Goal: Book appointment/travel/reservation

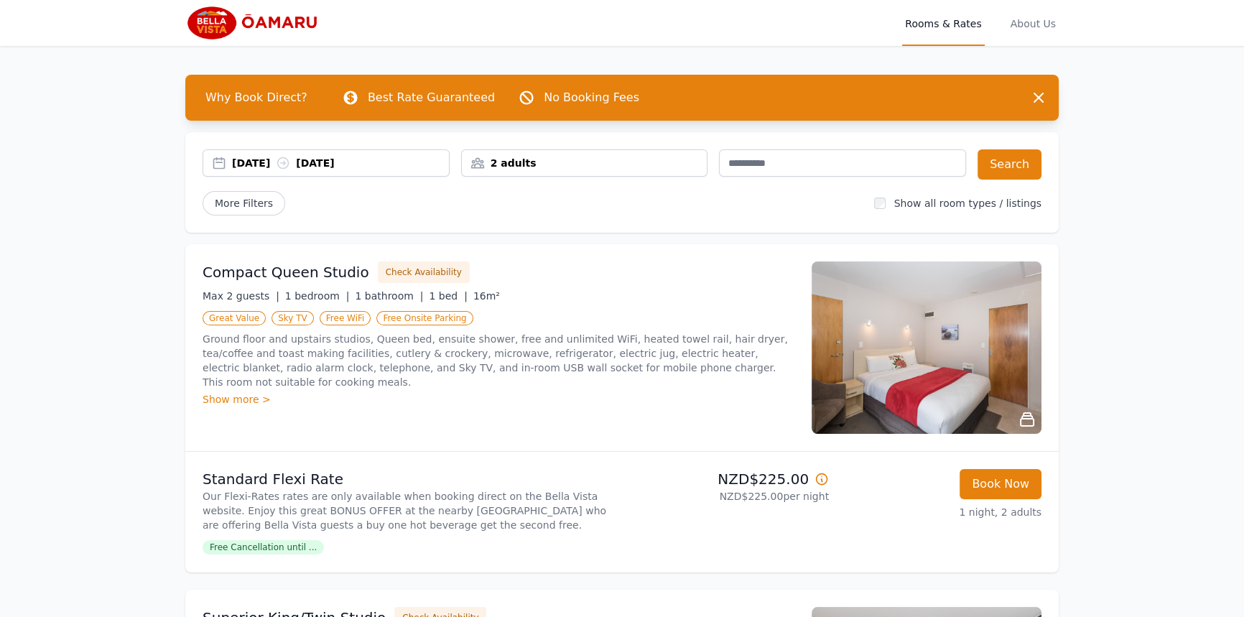
click at [244, 164] on div "22 Oct 2025 23 Oct 2025" at bounding box center [340, 163] width 217 height 14
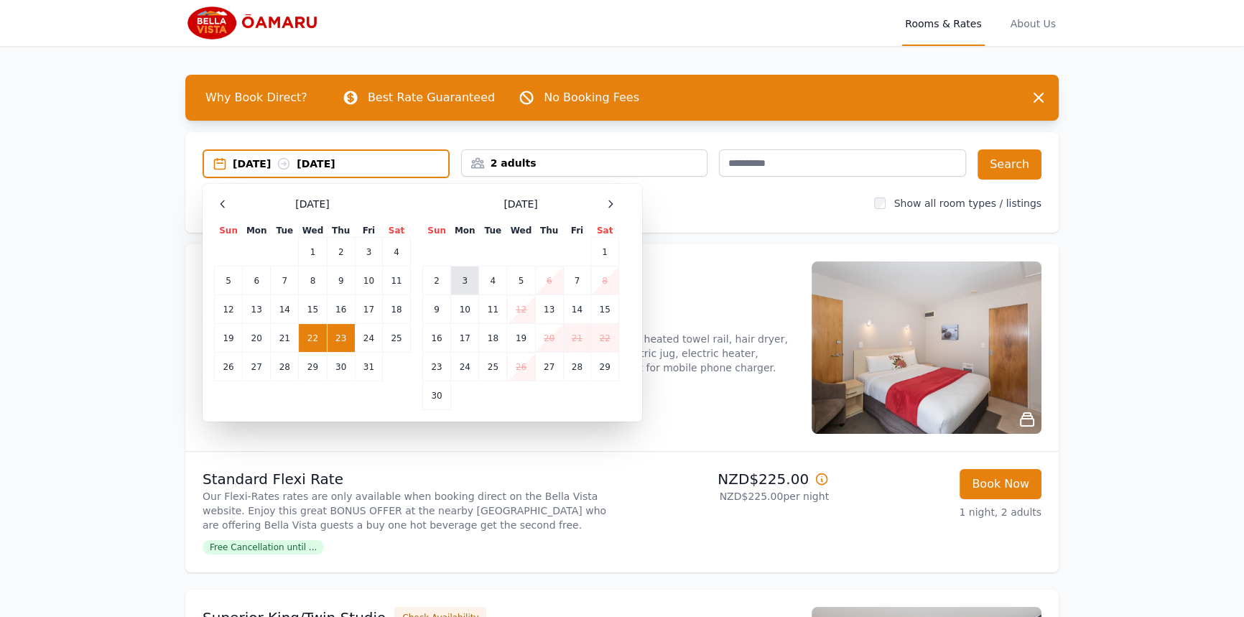
click at [465, 281] on td "3" at bounding box center [465, 280] width 28 height 29
click at [483, 276] on td "4" at bounding box center [493, 280] width 28 height 29
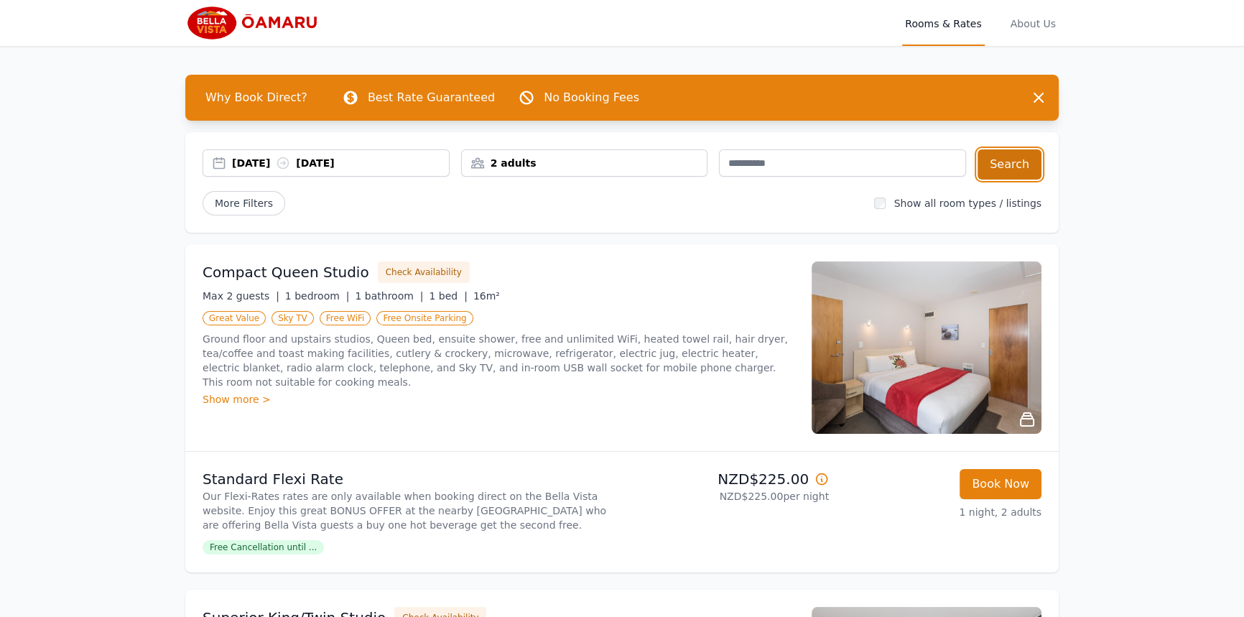
click at [1009, 169] on button "Search" at bounding box center [1010, 164] width 64 height 30
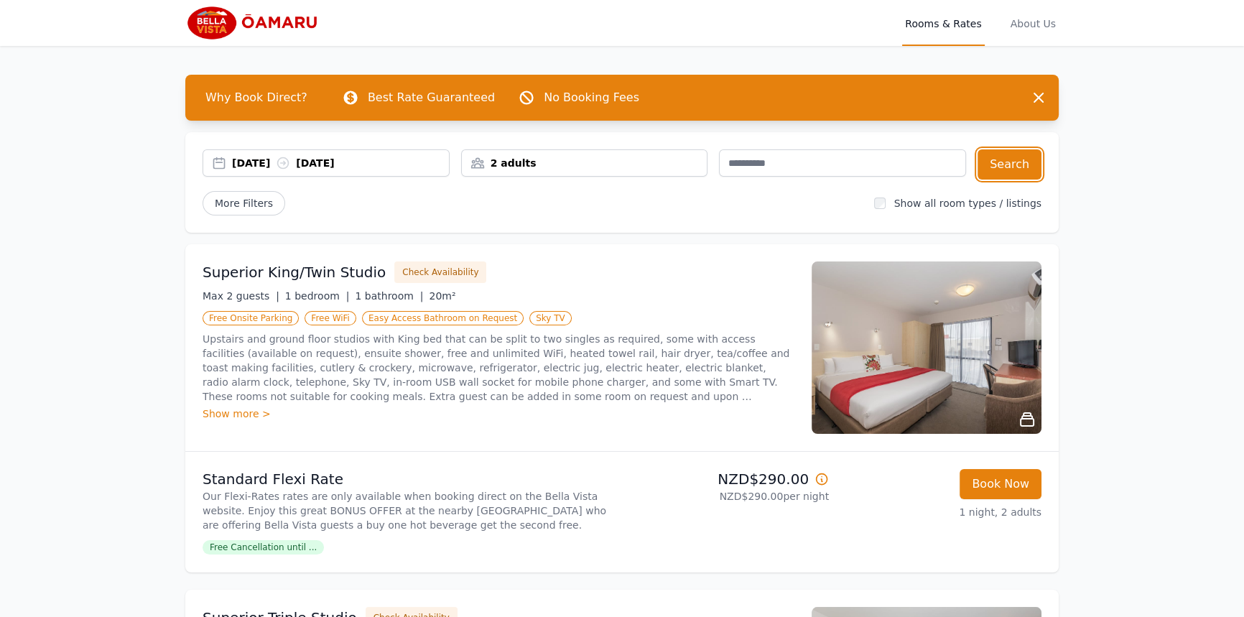
click at [273, 169] on div "03 Nov 2025 04 Nov 2025" at bounding box center [340, 163] width 217 height 14
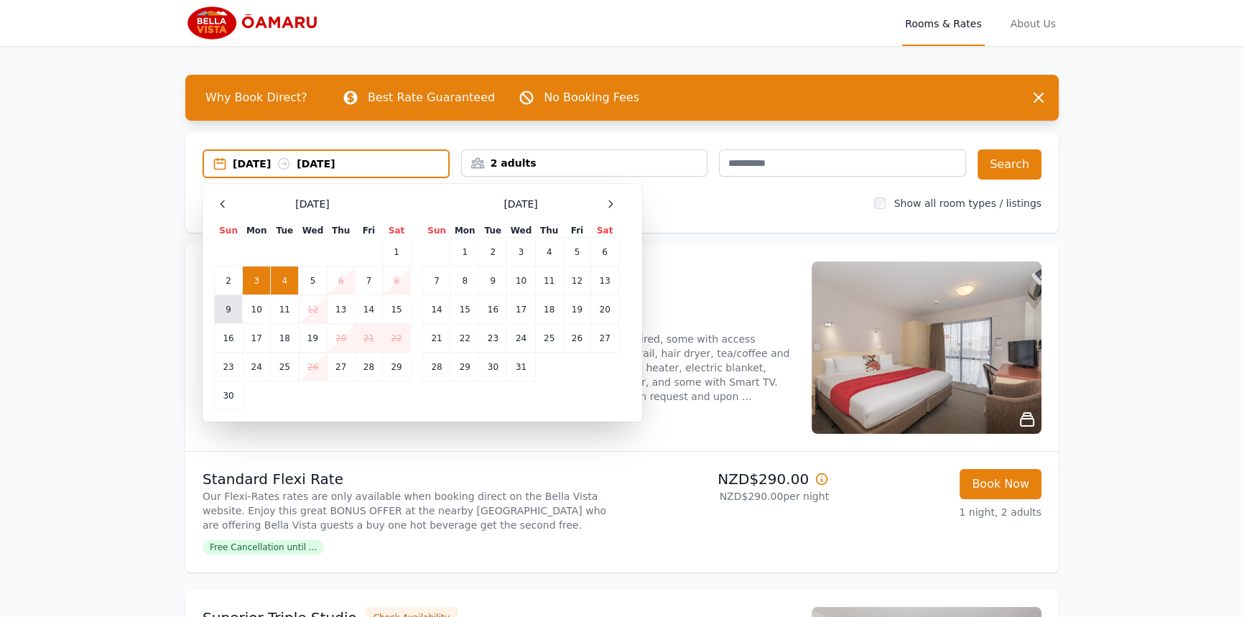
click at [230, 309] on td "9" at bounding box center [229, 309] width 28 height 29
click at [245, 305] on td "10" at bounding box center [257, 309] width 28 height 29
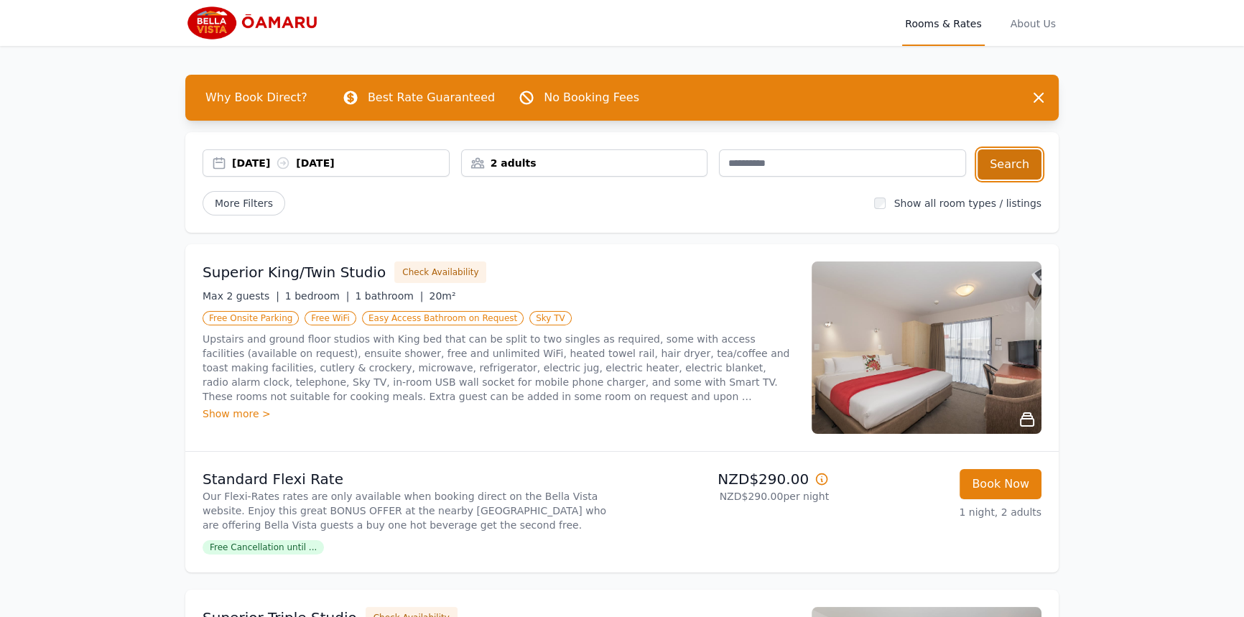
click at [996, 172] on button "Search" at bounding box center [1010, 164] width 64 height 30
click at [228, 34] on img at bounding box center [254, 23] width 139 height 34
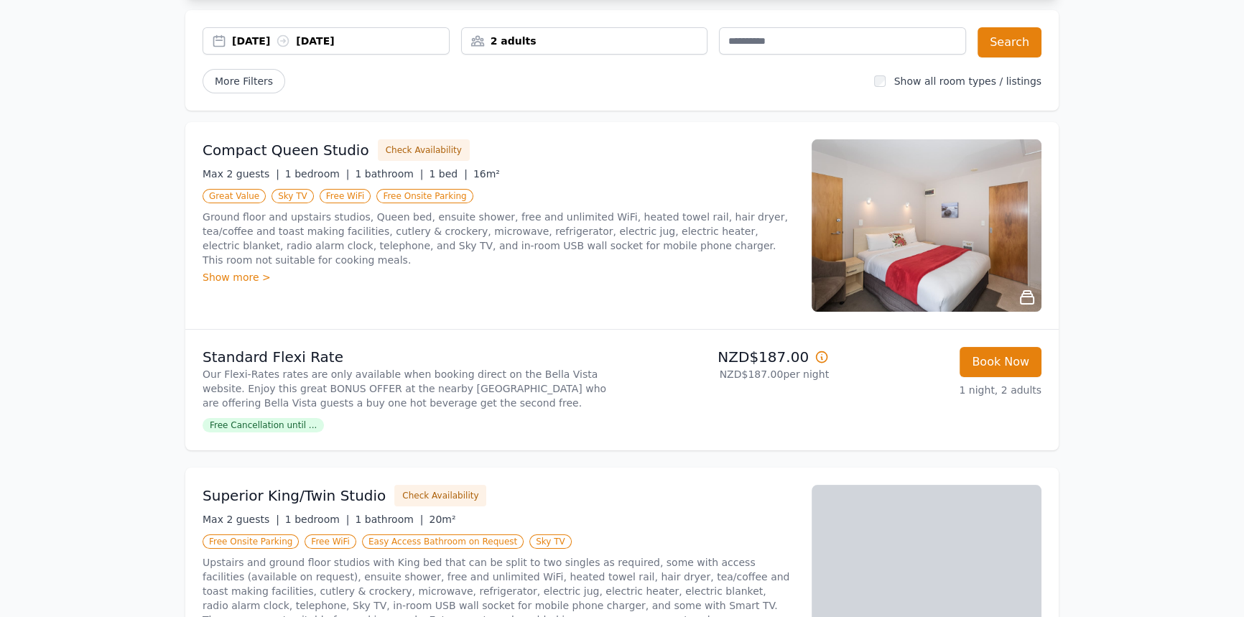
scroll to position [130, 0]
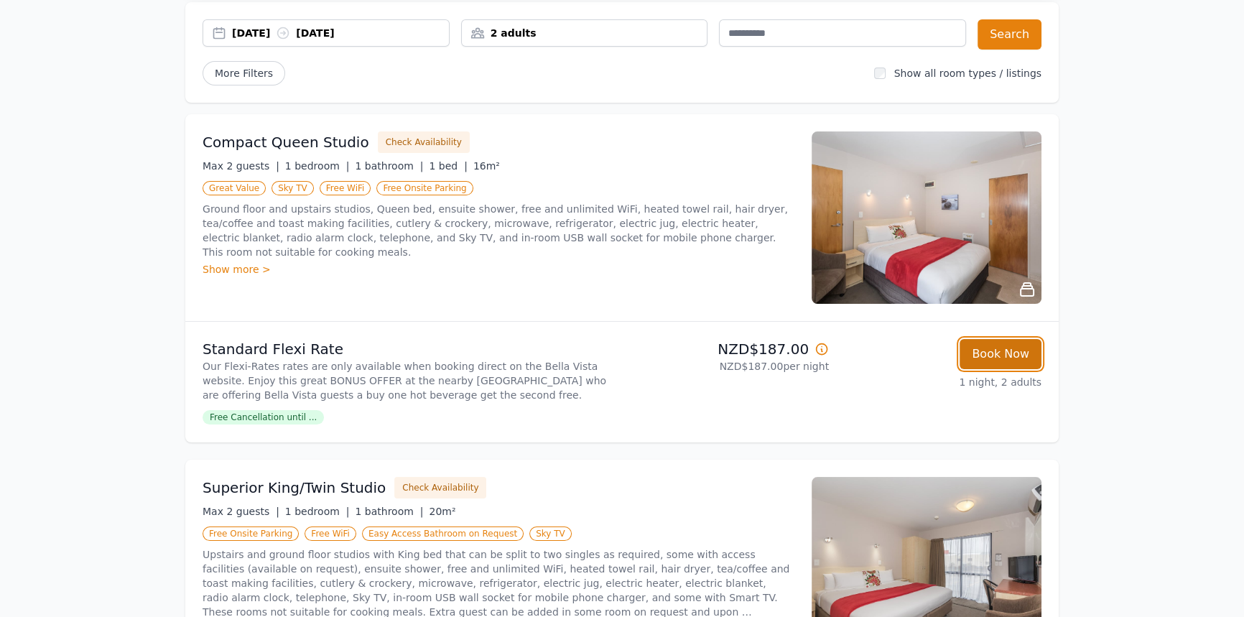
click at [1024, 358] on button "Book Now" at bounding box center [1001, 354] width 82 height 30
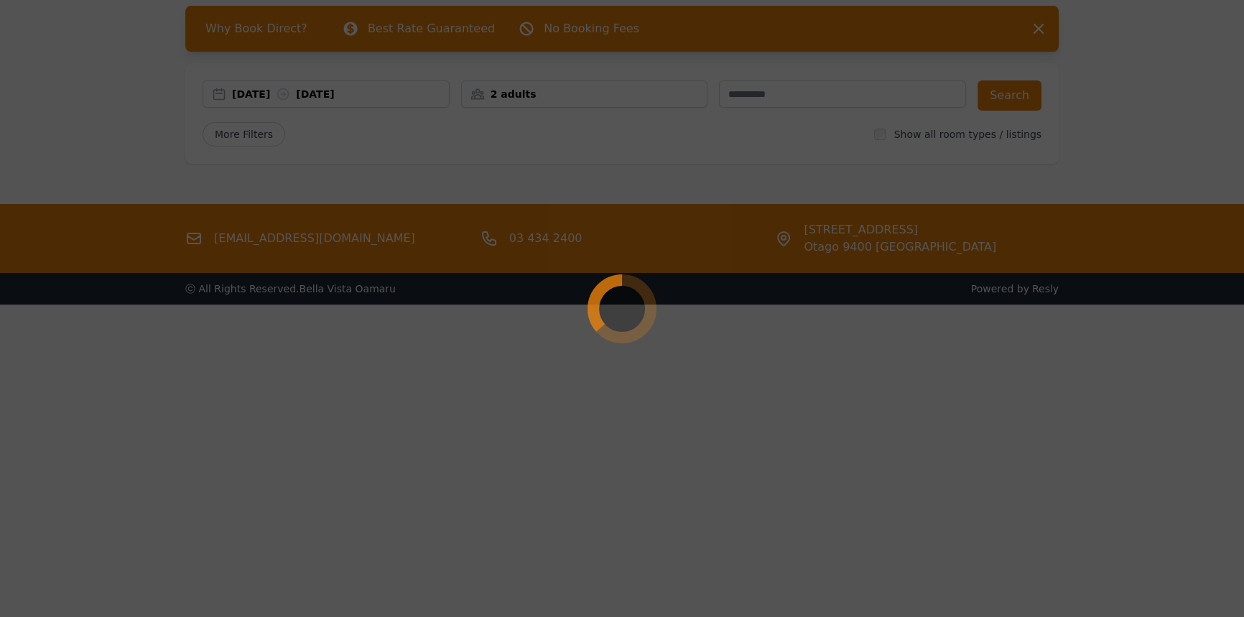
scroll to position [69, 0]
select select "**"
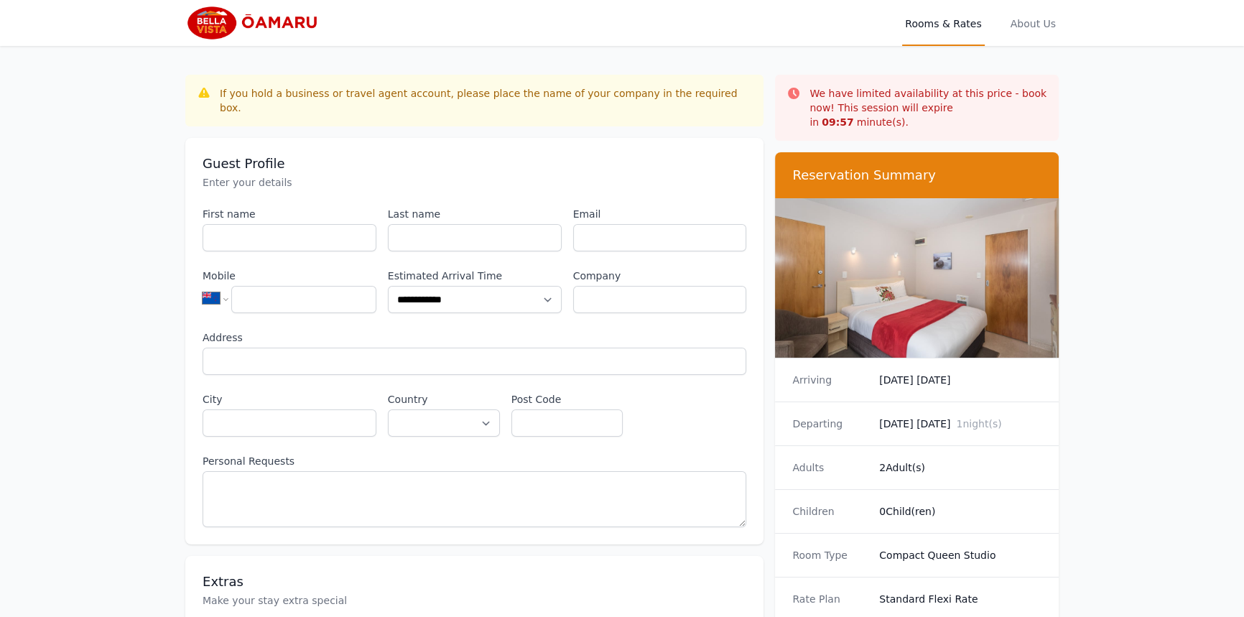
scroll to position [69, 0]
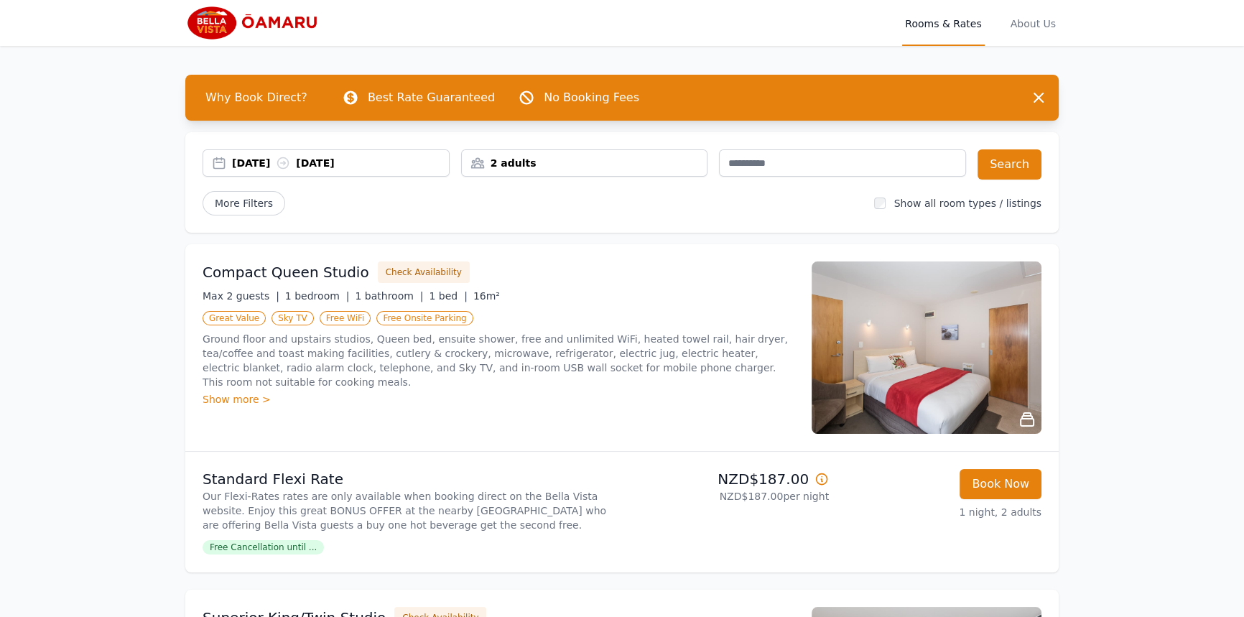
click at [246, 158] on div "29 Oct 2025 30 Oct 2025" at bounding box center [340, 163] width 217 height 14
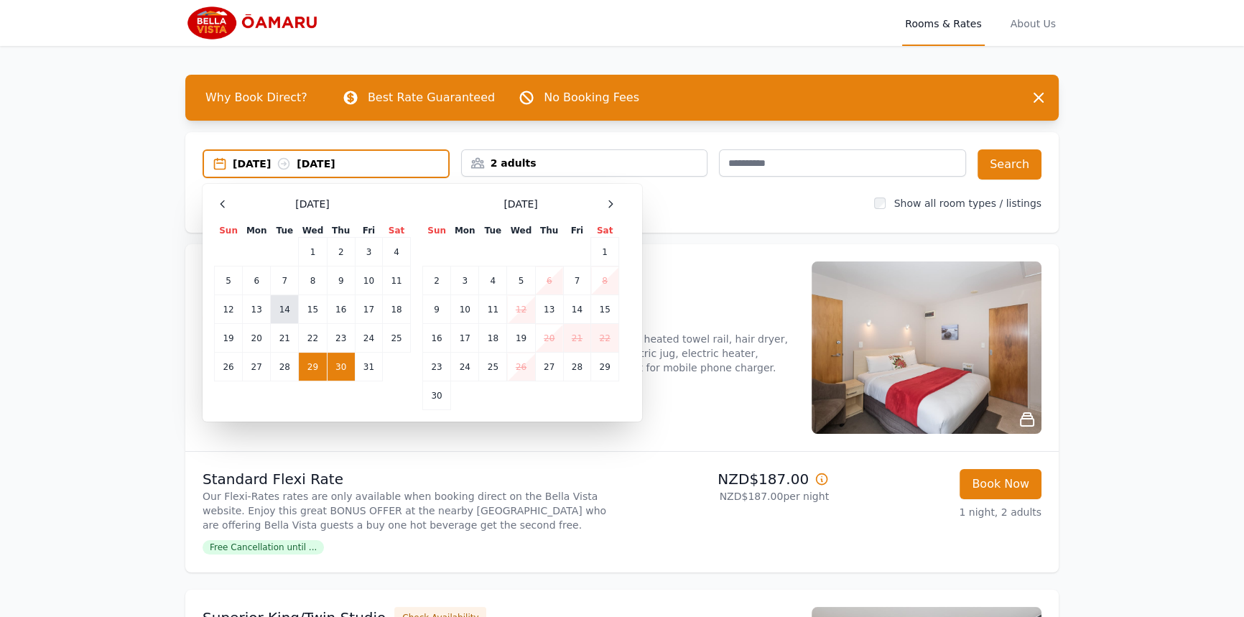
click at [276, 309] on td "14" at bounding box center [285, 309] width 28 height 29
click at [307, 307] on td "15" at bounding box center [313, 309] width 28 height 29
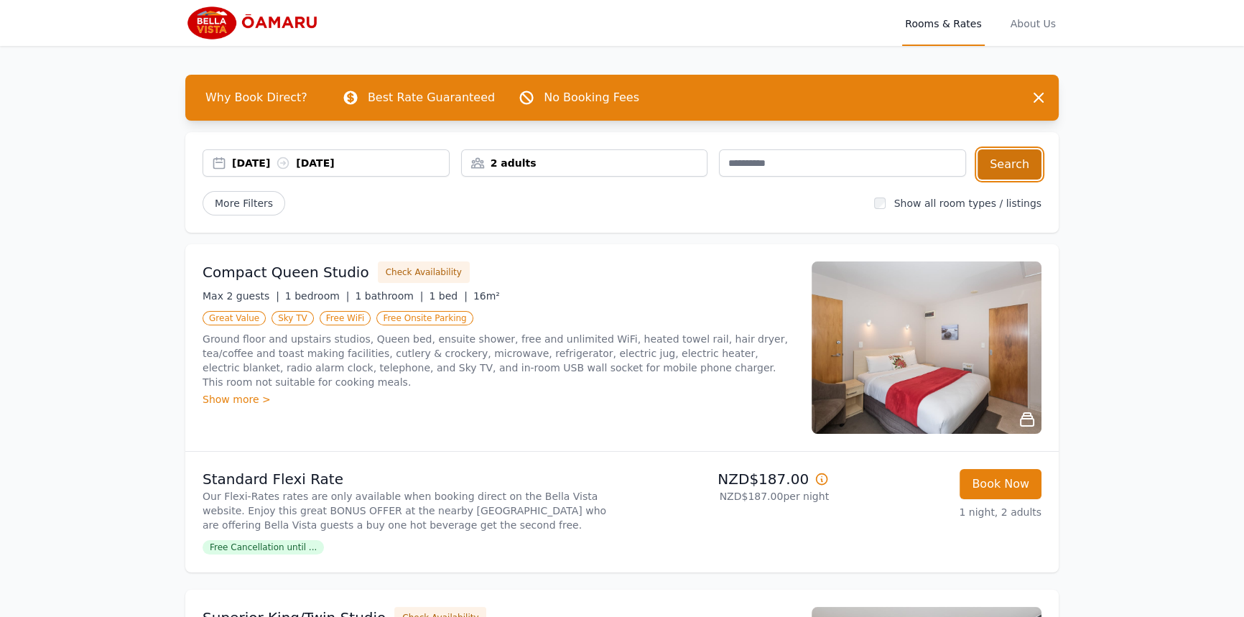
click at [992, 172] on button "Search" at bounding box center [1010, 164] width 64 height 30
click at [1024, 478] on button "Book Now" at bounding box center [1001, 484] width 82 height 30
select select "**"
click at [218, 19] on img at bounding box center [254, 23] width 139 height 34
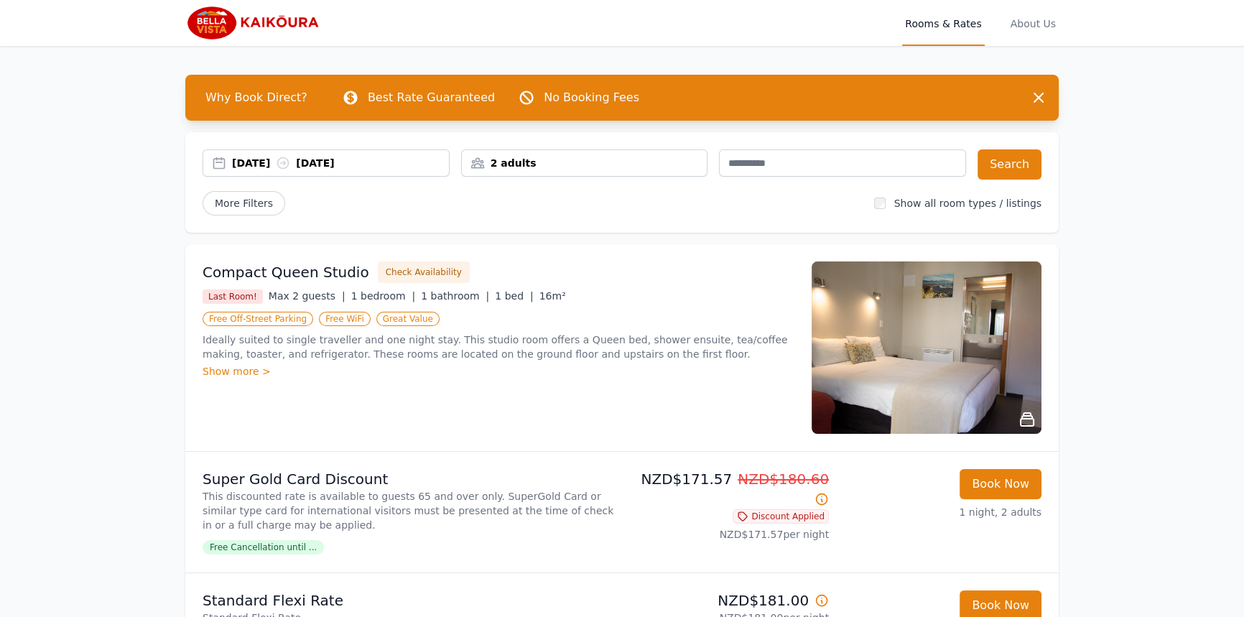
click at [232, 157] on div "[DATE] [DATE]" at bounding box center [340, 163] width 217 height 14
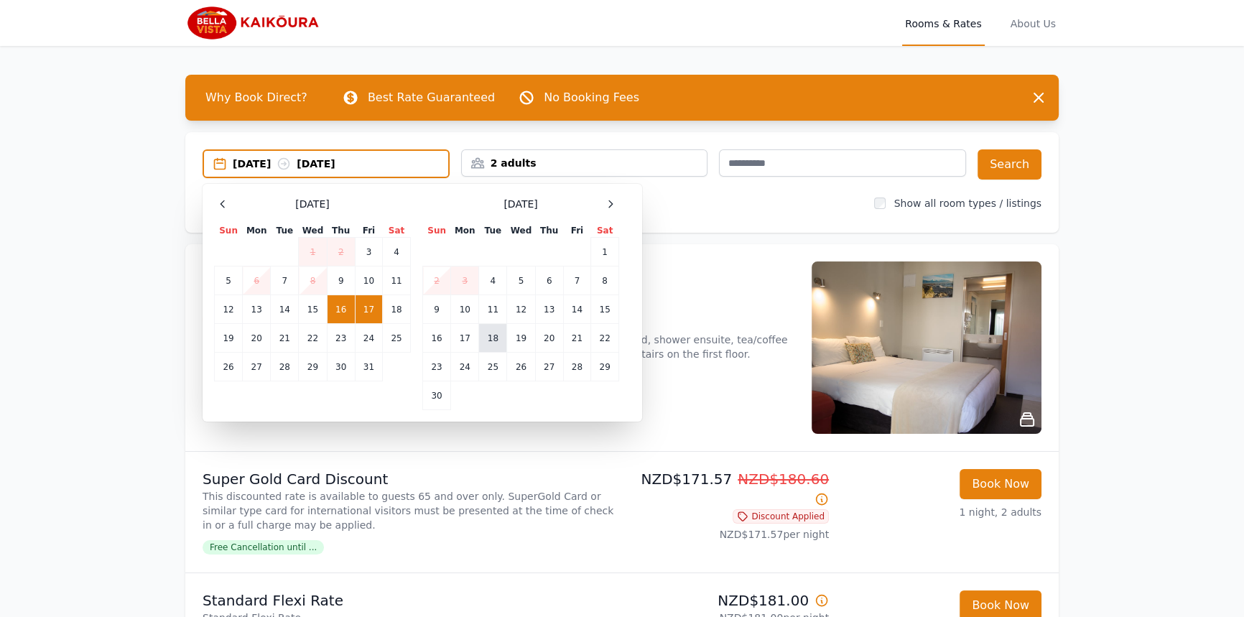
click at [496, 330] on td "18" at bounding box center [493, 338] width 28 height 29
click at [513, 336] on td "19" at bounding box center [521, 338] width 28 height 29
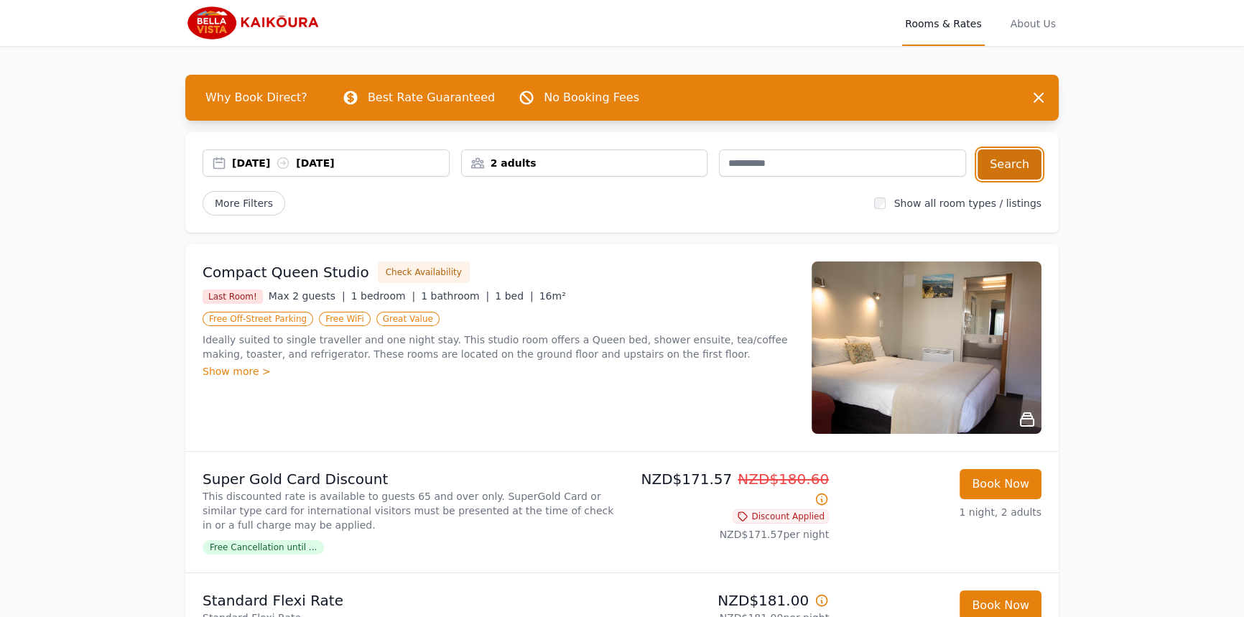
click at [1021, 173] on button "Search" at bounding box center [1010, 164] width 64 height 30
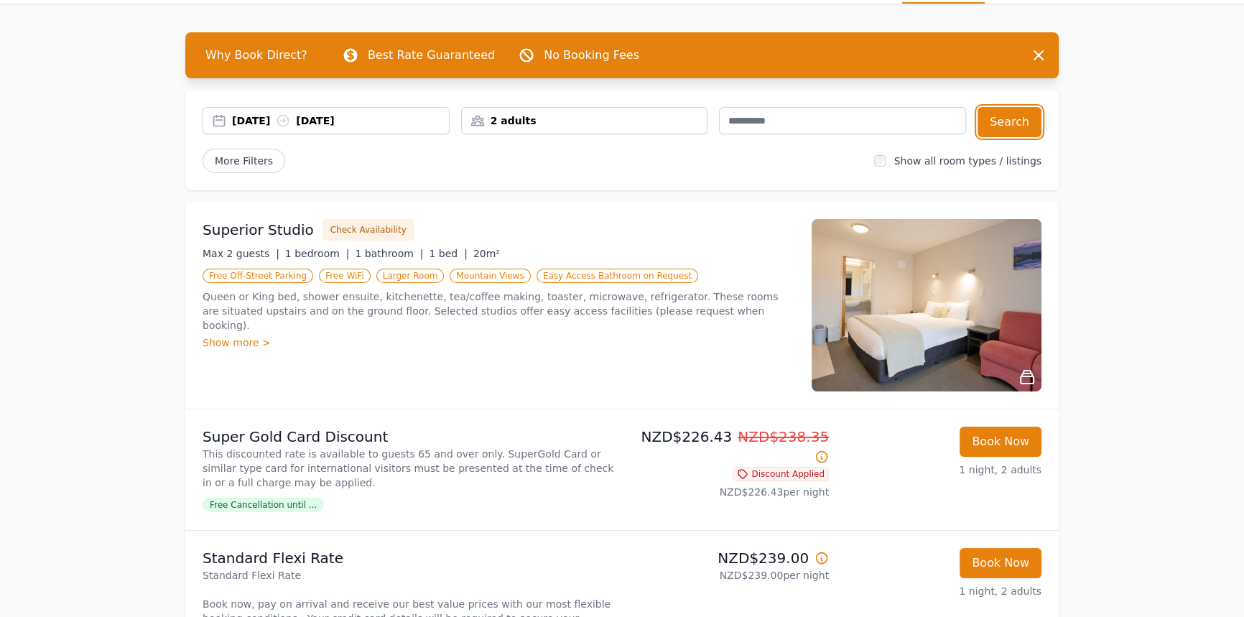
scroll to position [65, 0]
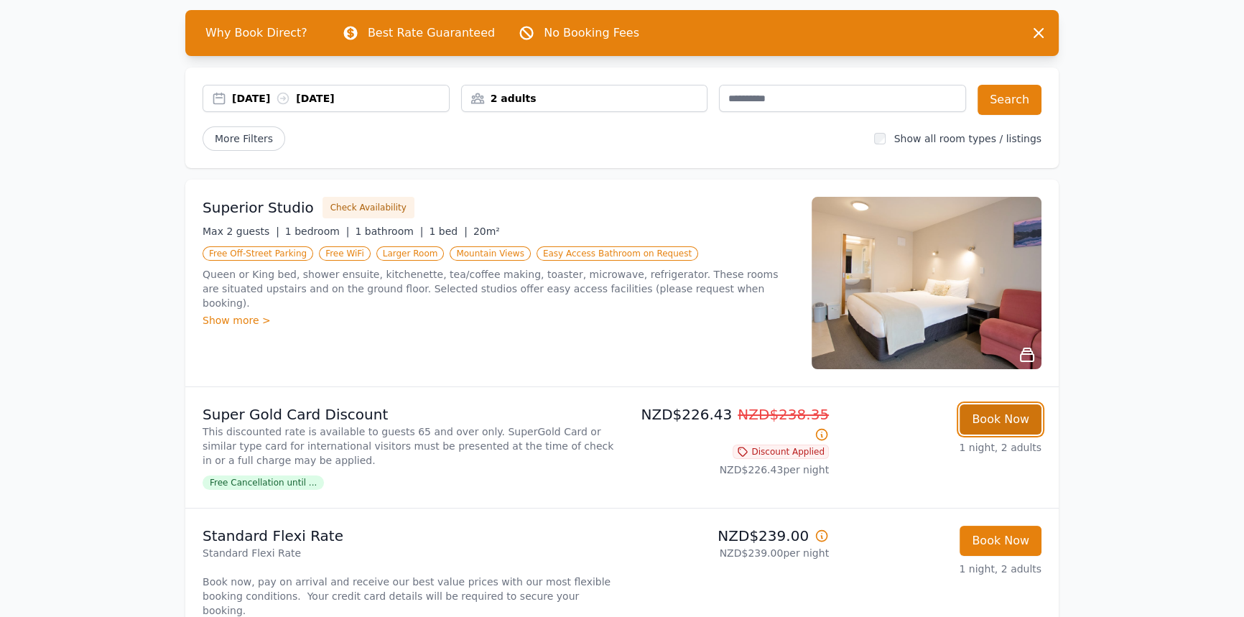
click at [1017, 424] on button "Book Now" at bounding box center [1001, 419] width 82 height 30
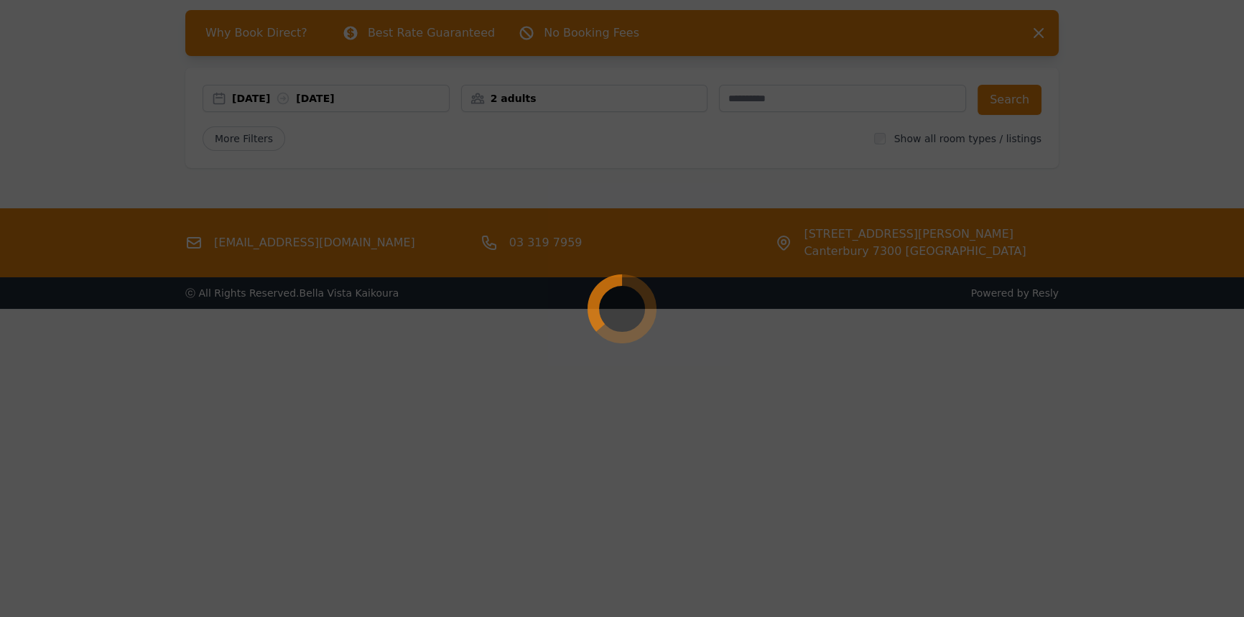
select select "**"
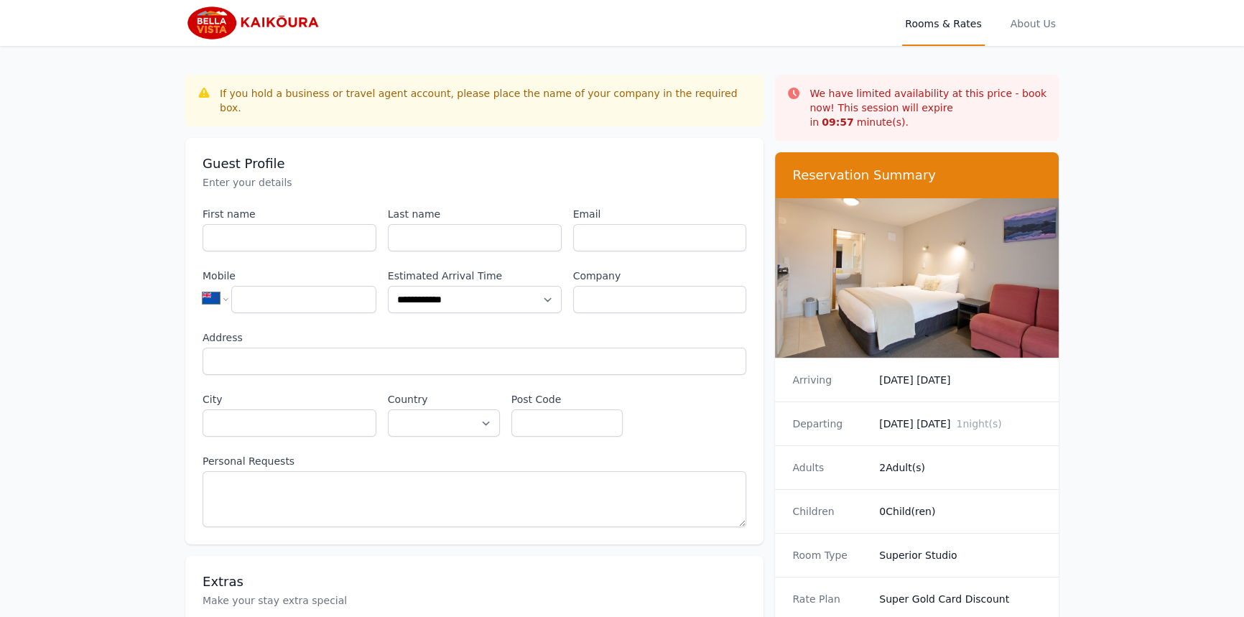
click at [214, 27] on img at bounding box center [254, 23] width 139 height 34
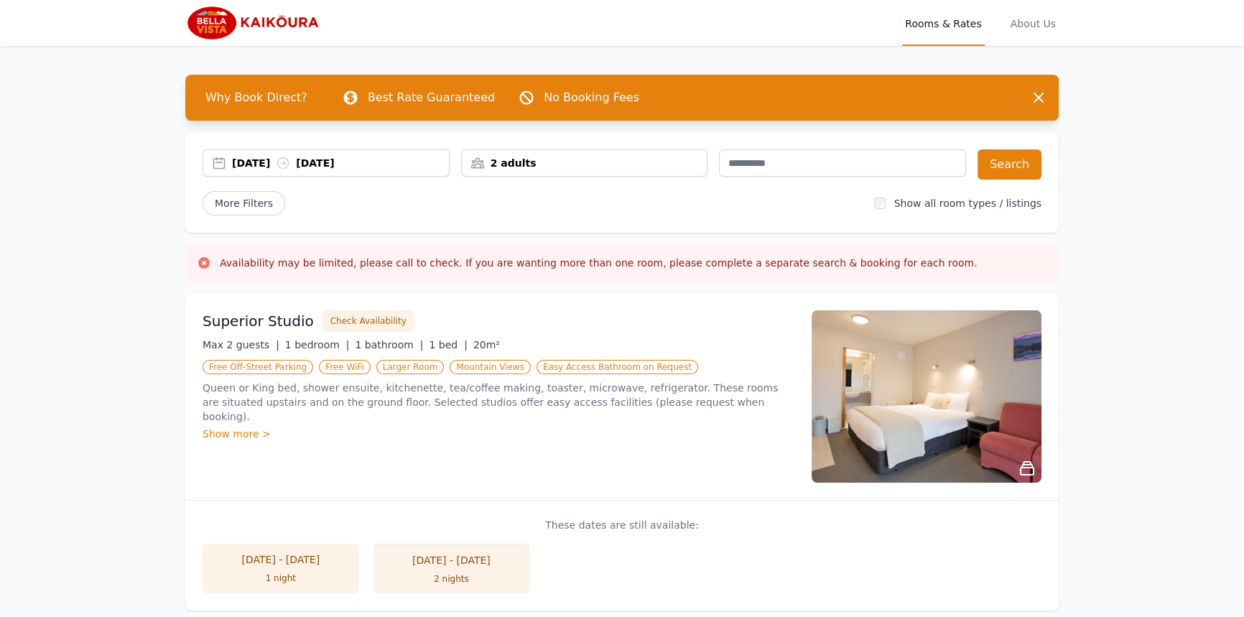
click at [235, 172] on div "08 Oct 2025 09 Oct 2025" at bounding box center [326, 162] width 247 height 27
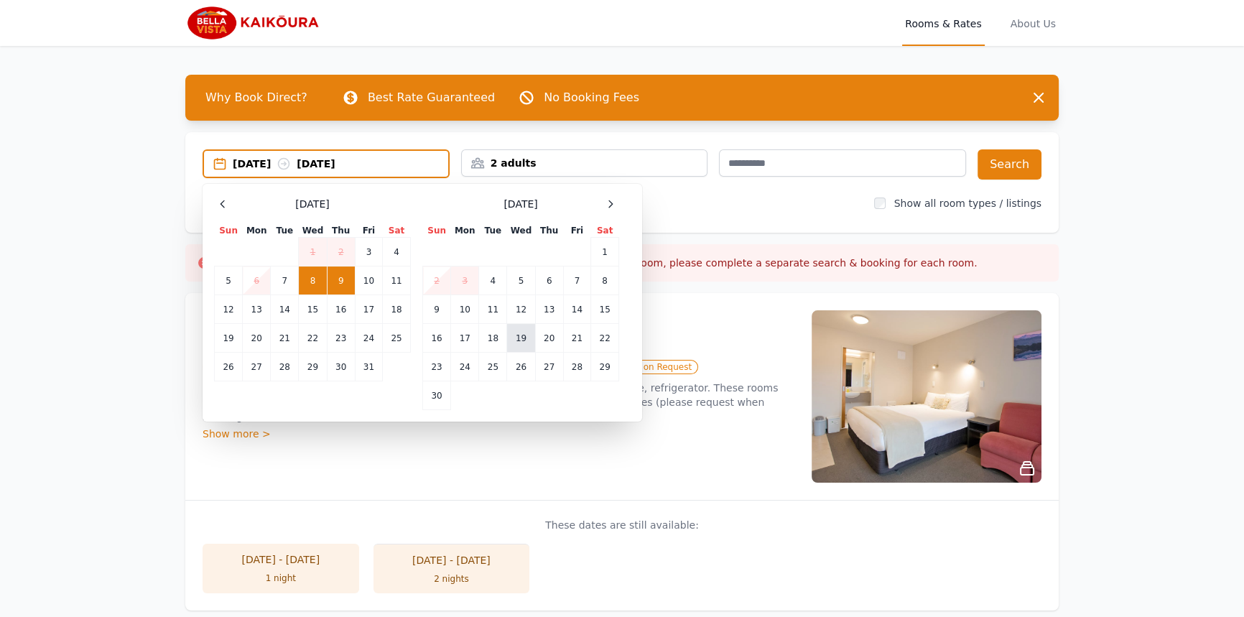
click at [525, 329] on td "19" at bounding box center [521, 338] width 28 height 29
click at [539, 333] on td "20" at bounding box center [549, 338] width 28 height 29
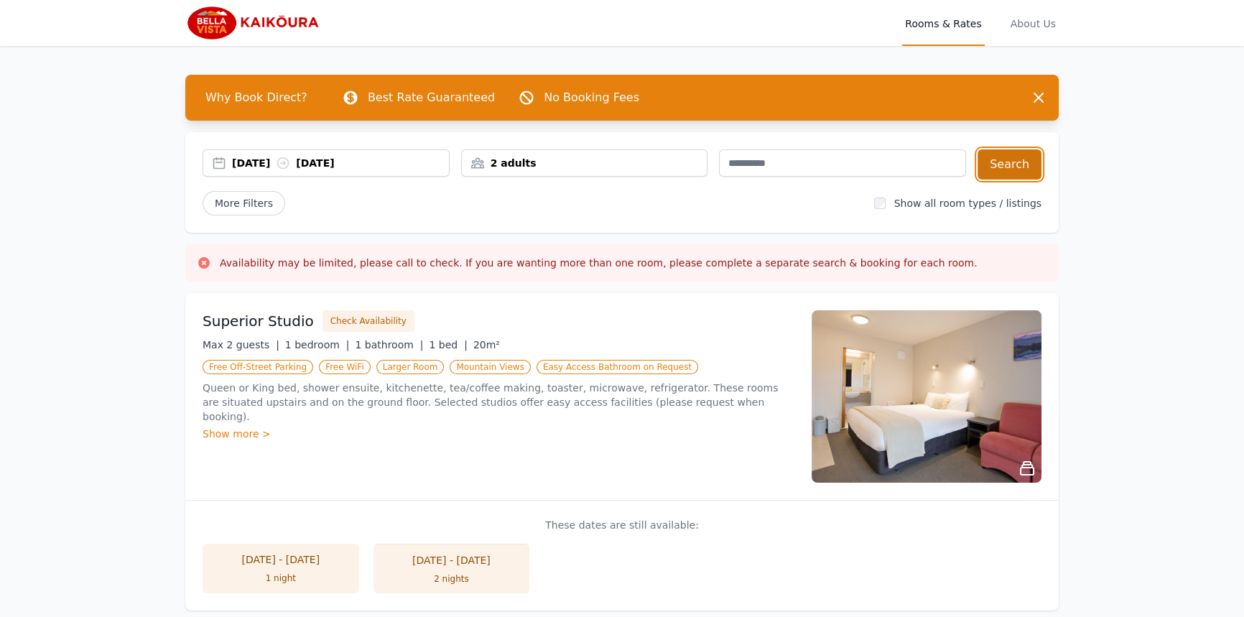
click at [1016, 167] on button "Search" at bounding box center [1010, 164] width 64 height 30
